Goal: Browse casually

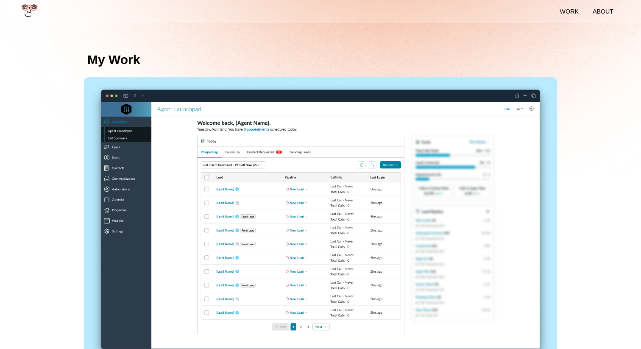
scroll to position [194, 0]
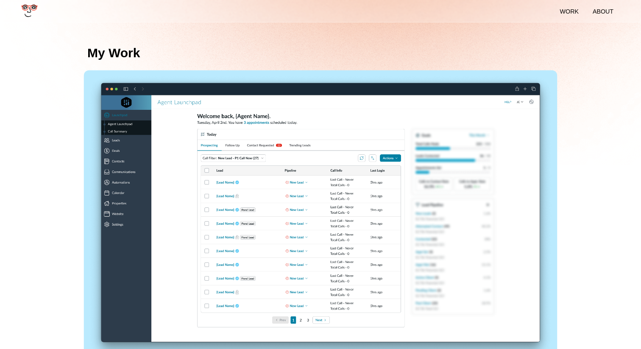
click at [206, 206] on img at bounding box center [320, 216] width 473 height 293
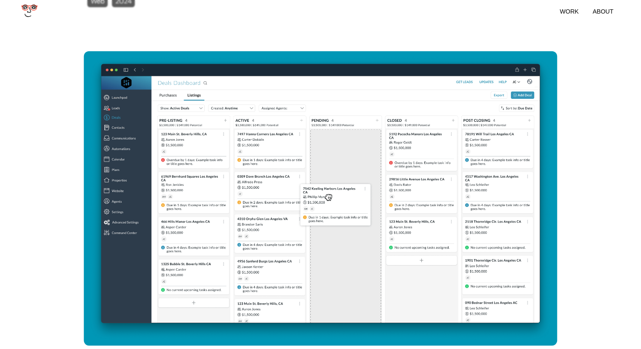
scroll to position [645, 0]
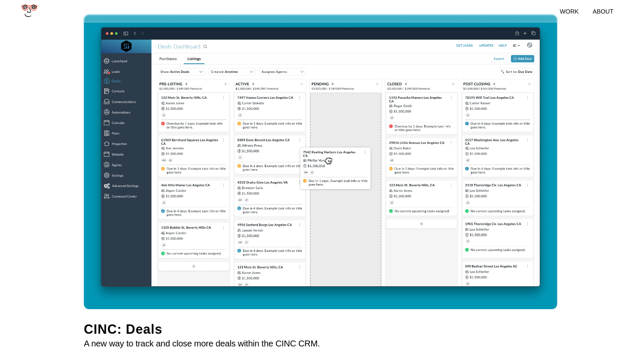
click at [276, 243] on img at bounding box center [320, 160] width 473 height 293
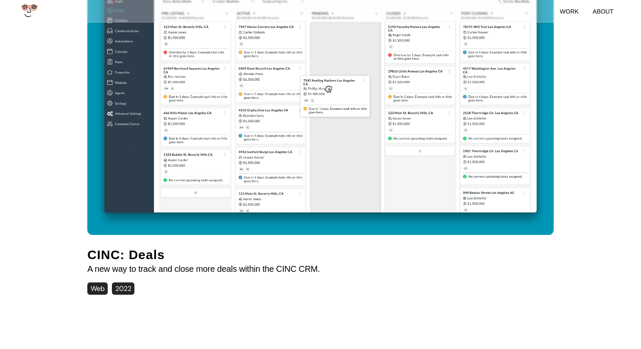
scroll to position [723, 0]
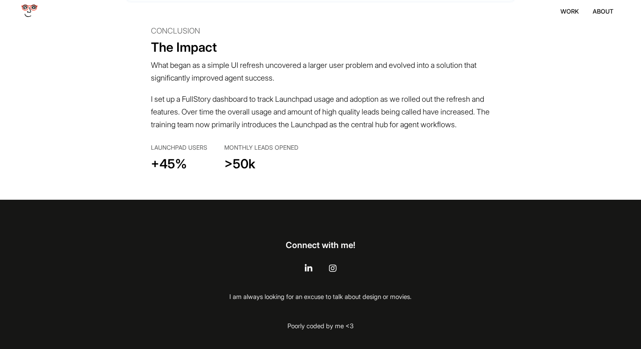
scroll to position [5588, 0]
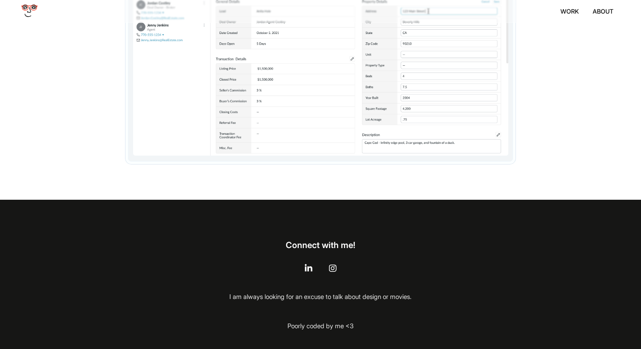
scroll to position [3037, 0]
